Goal: Task Accomplishment & Management: Use online tool/utility

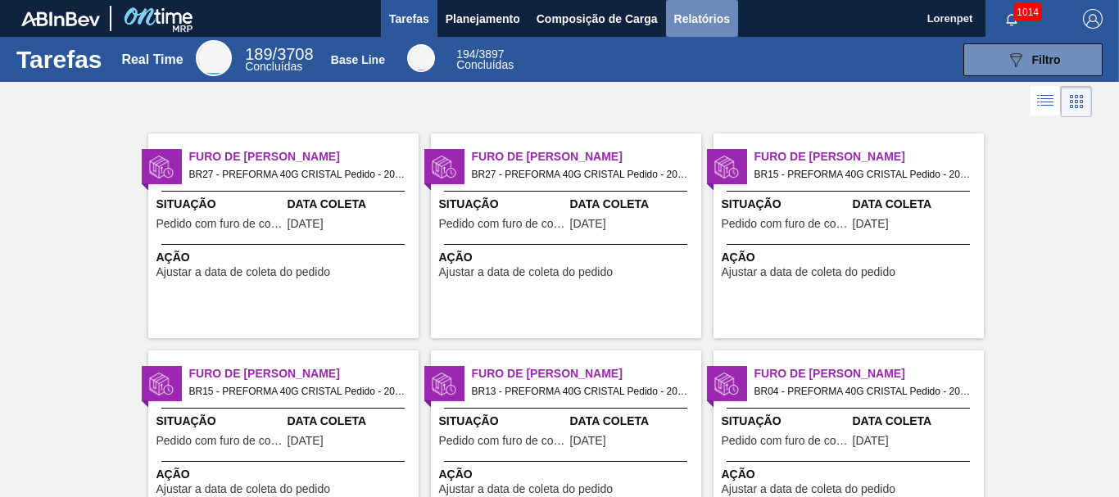
click at [695, 16] on span "Relatórios" at bounding box center [702, 19] width 56 height 20
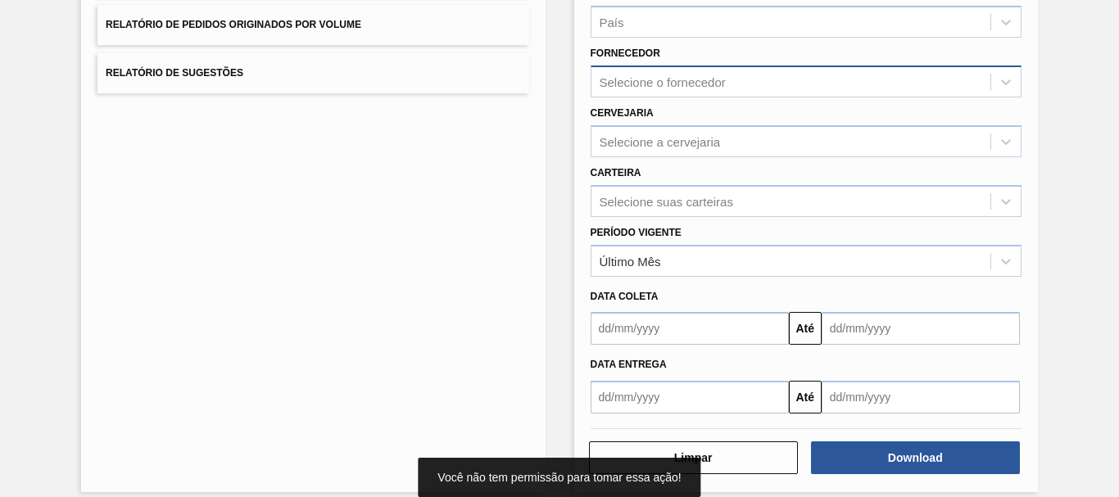
scroll to position [261, 0]
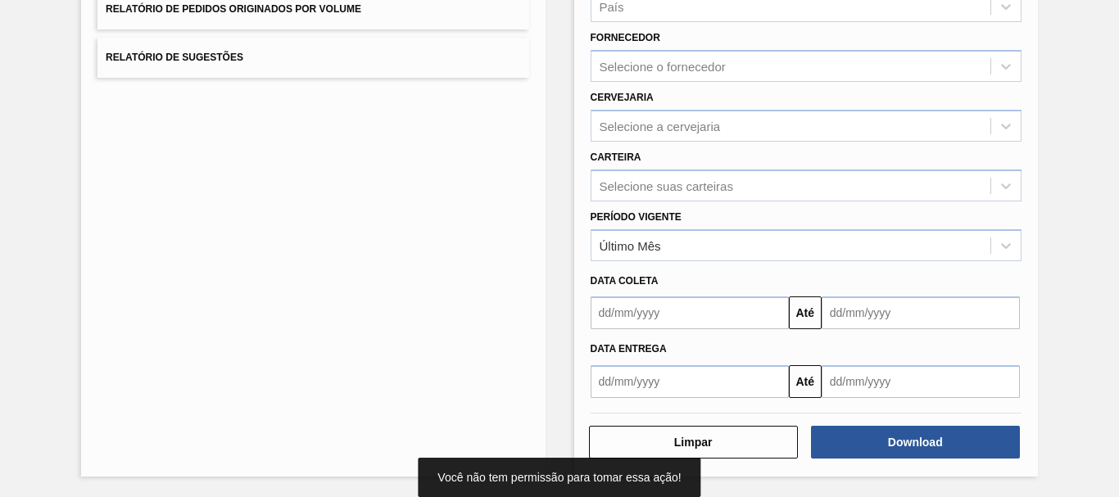
click at [648, 381] on input "text" at bounding box center [689, 381] width 198 height 33
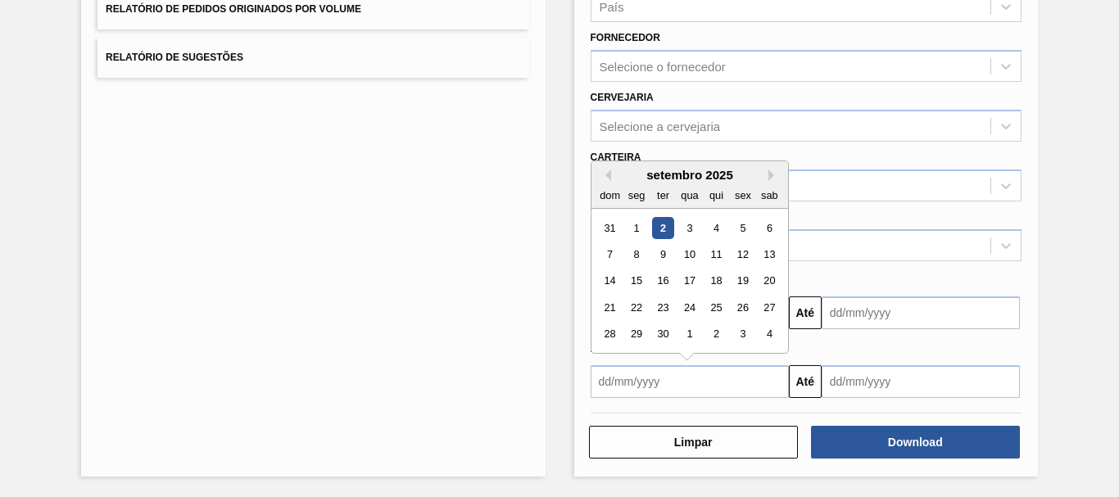
click at [608, 181] on div "setembro 2025" at bounding box center [689, 175] width 197 height 14
click at [609, 177] on div "setembro 2025" at bounding box center [689, 175] width 197 height 14
click at [608, 178] on button "Previous Month" at bounding box center [604, 175] width 11 height 11
click at [636, 330] on div "25" at bounding box center [636, 334] width 22 height 22
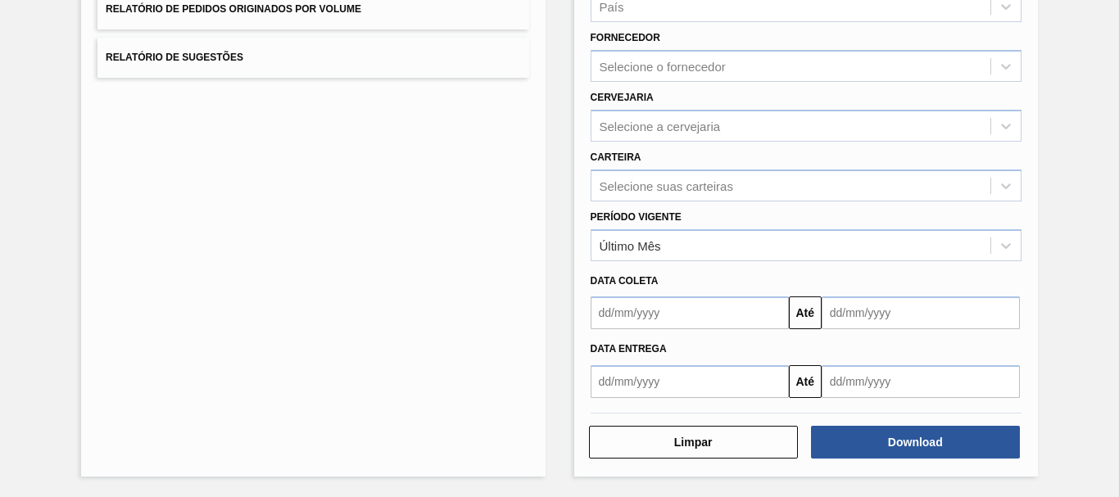
type input "[DATE]"
click at [776, 387] on button "Close" at bounding box center [777, 381] width 21 height 33
click at [638, 321] on input "text" at bounding box center [689, 312] width 198 height 33
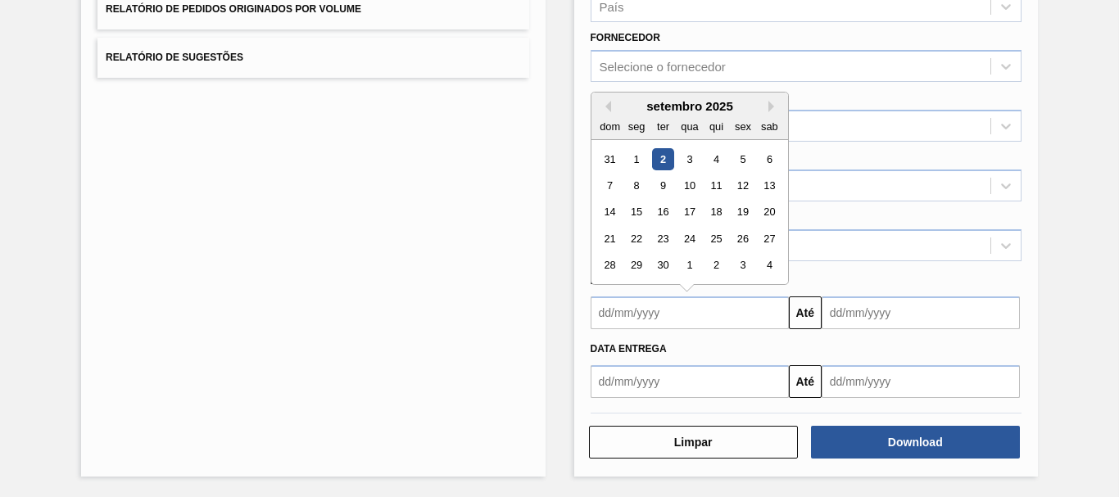
click at [607, 112] on div "setembro 2025" at bounding box center [689, 106] width 197 height 14
click at [606, 108] on button "Previous Month" at bounding box center [604, 106] width 11 height 11
click at [640, 267] on div "25" at bounding box center [636, 266] width 22 height 22
type input "[DATE]"
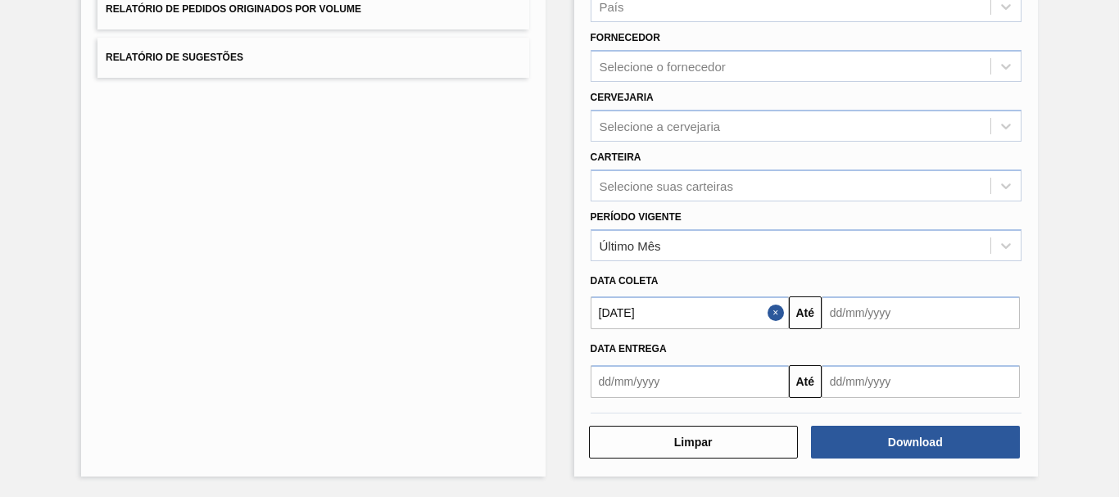
click at [831, 305] on input "text" at bounding box center [920, 312] width 198 height 33
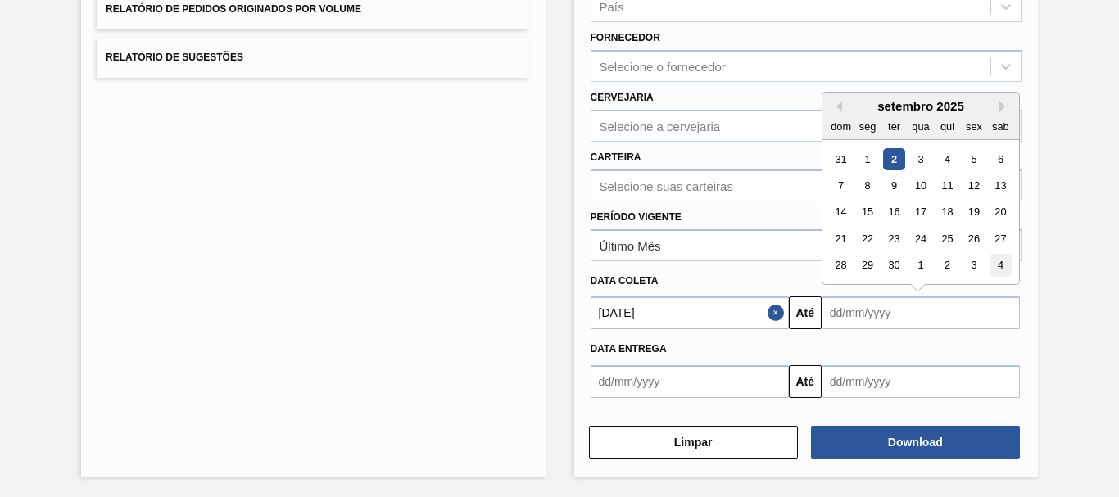
click at [998, 263] on div "4" at bounding box center [1000, 266] width 22 height 22
type input "[DATE]"
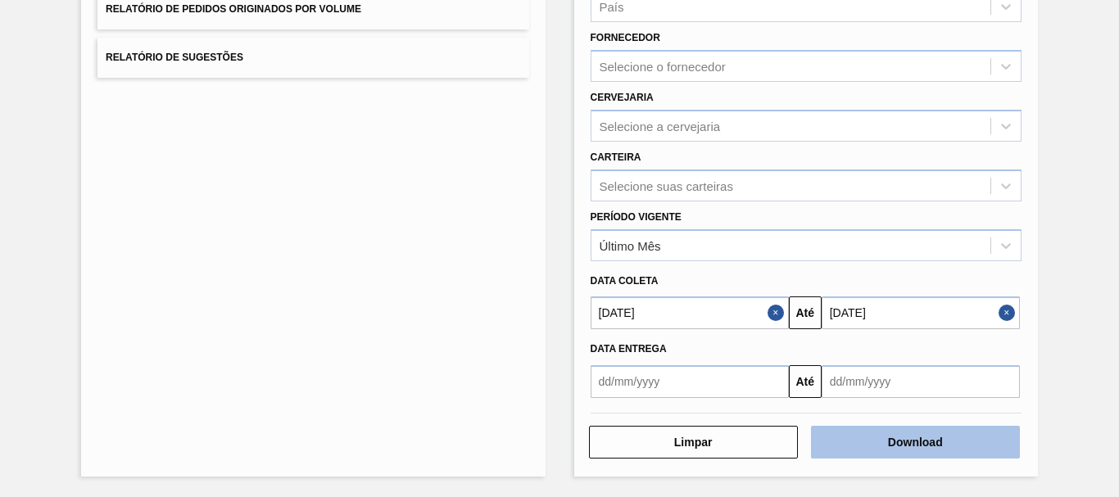
click at [907, 441] on button "Download" at bounding box center [915, 442] width 209 height 33
